Goal: Task Accomplishment & Management: Manage account settings

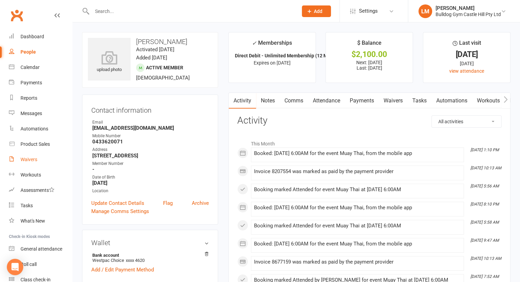
click at [38, 158] on link "Waivers" at bounding box center [40, 159] width 63 height 15
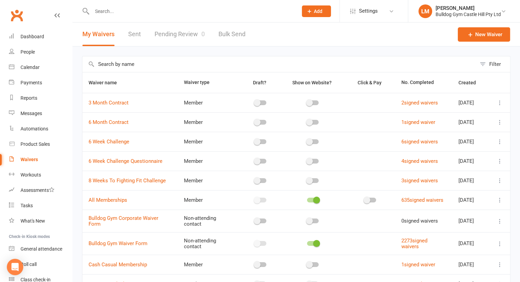
click at [191, 32] on link "Pending Review 0" at bounding box center [179, 35] width 50 height 24
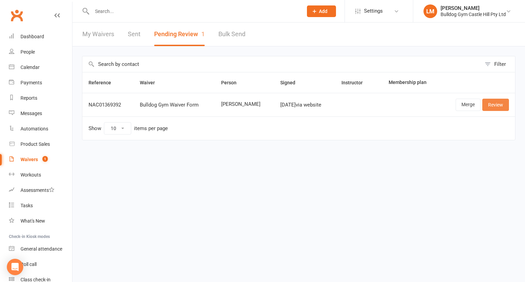
click at [497, 104] on link "Review" at bounding box center [495, 105] width 27 height 12
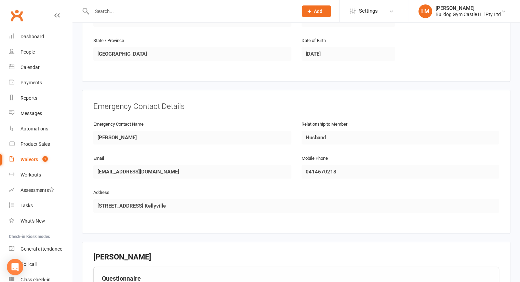
scroll to position [473, 0]
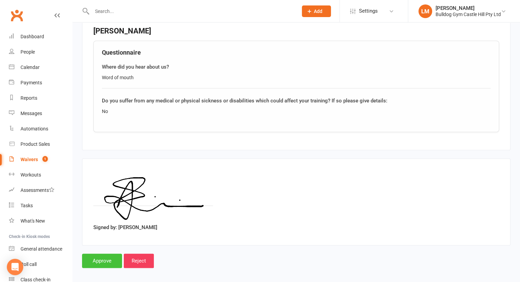
click at [96, 254] on input "Approve" at bounding box center [102, 261] width 40 height 14
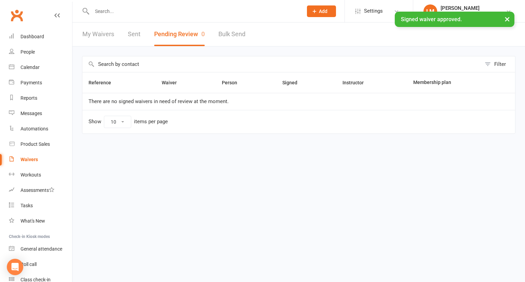
click at [128, 36] on link "Sent" at bounding box center [134, 35] width 13 height 24
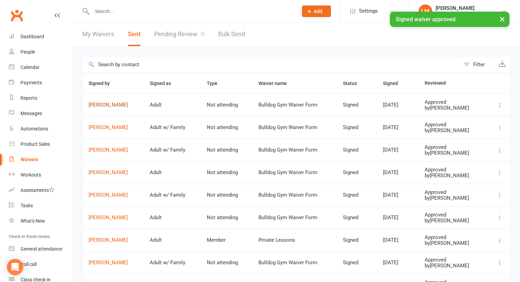
click at [96, 102] on link "[PERSON_NAME]" at bounding box center [112, 105] width 49 height 6
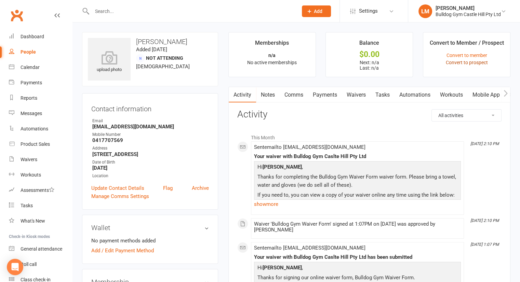
click at [453, 61] on link "Convert to prospect" at bounding box center [466, 62] width 42 height 5
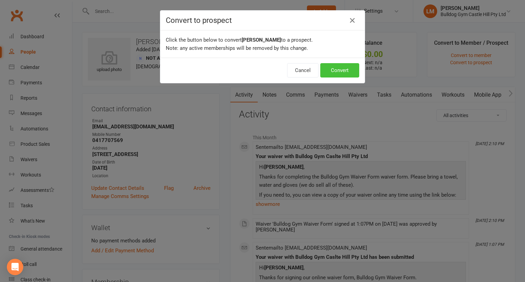
click at [335, 70] on button "Convert" at bounding box center [339, 70] width 39 height 14
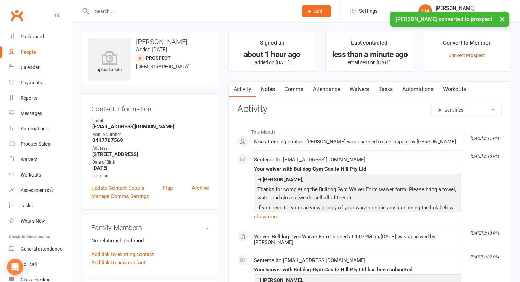
click at [298, 91] on link "Comms" at bounding box center [293, 90] width 28 height 16
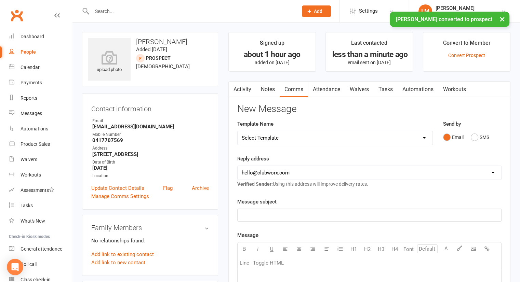
click at [414, 133] on select "Select Template [Email] 6 week challenge [Push Notification] 6 Week Challenge […" at bounding box center [334, 138] width 195 height 14
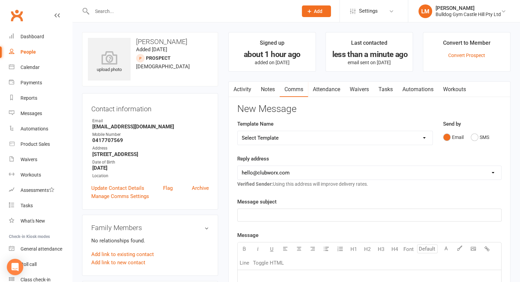
select select "46"
click at [237, 131] on select "Select Template [Email] 6 week challenge [Push Notification] 6 Week Challenge […" at bounding box center [334, 138] width 195 height 14
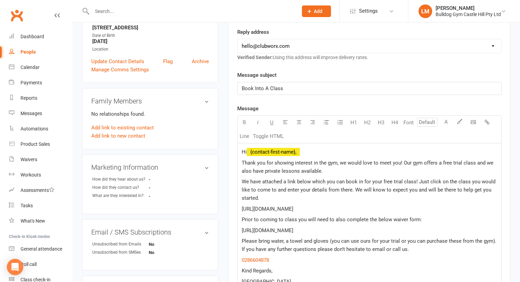
scroll to position [129, 0]
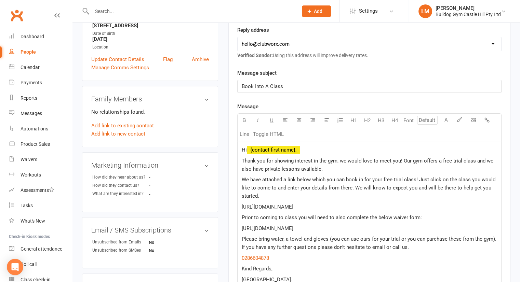
drag, startPoint x: 239, startPoint y: 217, endPoint x: 301, endPoint y: 234, distance: 64.2
click at [301, 234] on div "Hi ﻿ {contact-first-name}, Thank you for showing interest in the gym, we would …" at bounding box center [368, 214] width 263 height 147
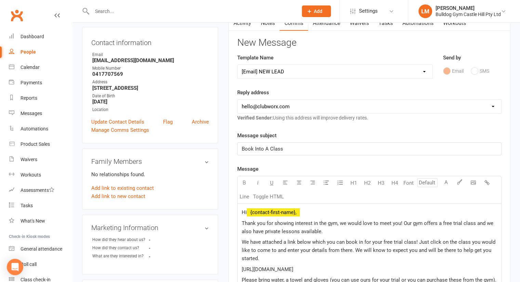
scroll to position [64, 0]
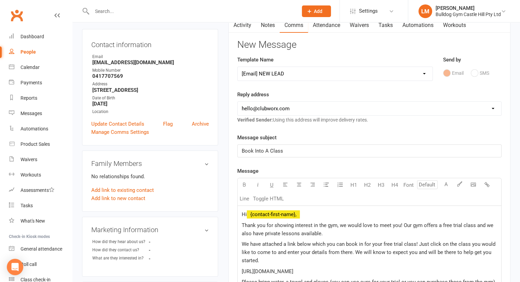
click at [350, 108] on select "[EMAIL_ADDRESS][DOMAIN_NAME] [EMAIL_ADDRESS][DOMAIN_NAME] [EMAIL_ADDRESS][DOMAI…" at bounding box center [368, 109] width 263 height 14
select select "1"
click at [237, 102] on select "[EMAIL_ADDRESS][DOMAIN_NAME] [EMAIL_ADDRESS][DOMAIN_NAME] [EMAIL_ADDRESS][DOMAI…" at bounding box center [368, 109] width 263 height 14
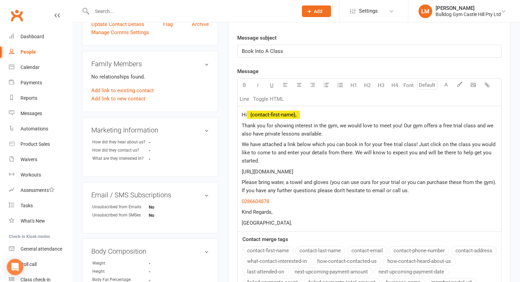
scroll to position [282, 0]
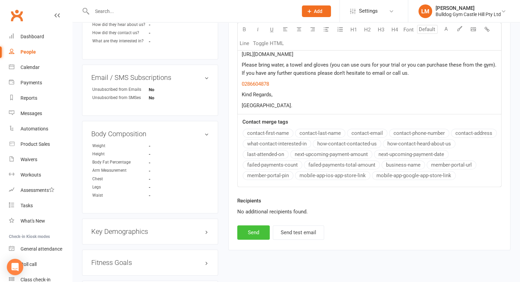
click at [248, 226] on button "Send" at bounding box center [253, 232] width 32 height 14
select select
select select "0"
